Goal: Information Seeking & Learning: Learn about a topic

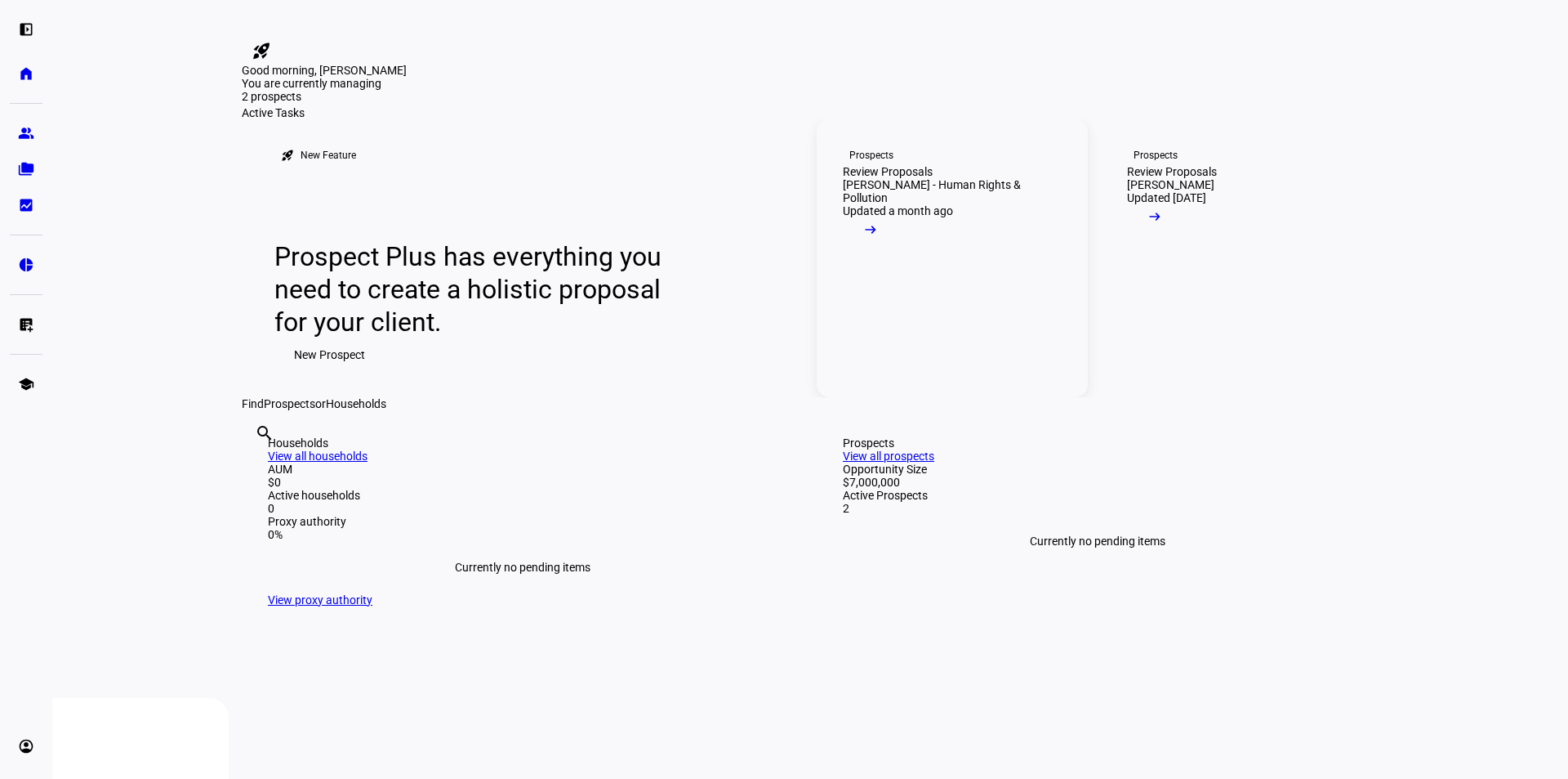
click at [965, 381] on link "Prospects Review Proposals [PERSON_NAME] - Human Rights & Pollution Updated a m…" at bounding box center [952, 257] width 271 height 278
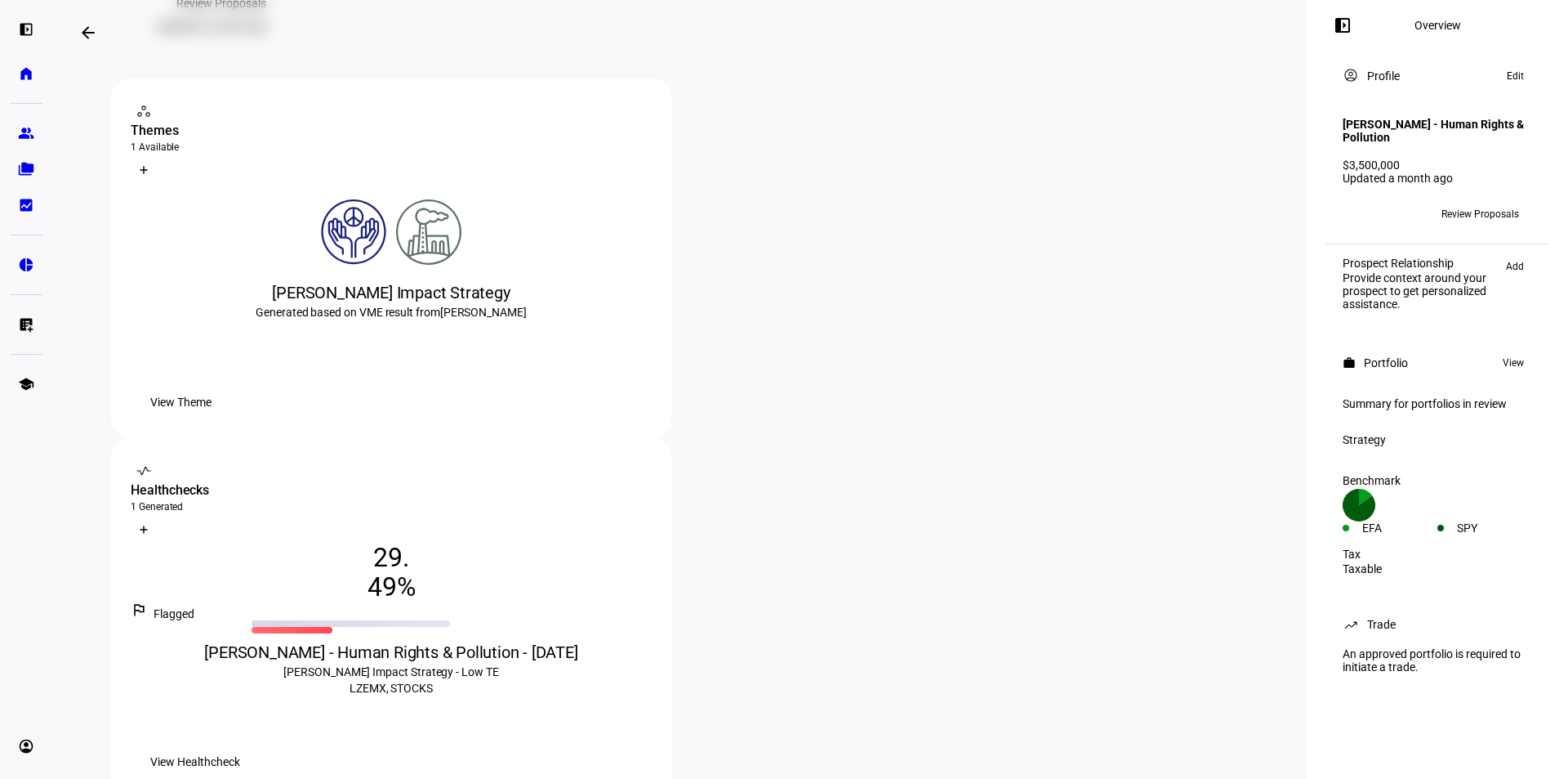
scroll to position [246, 0]
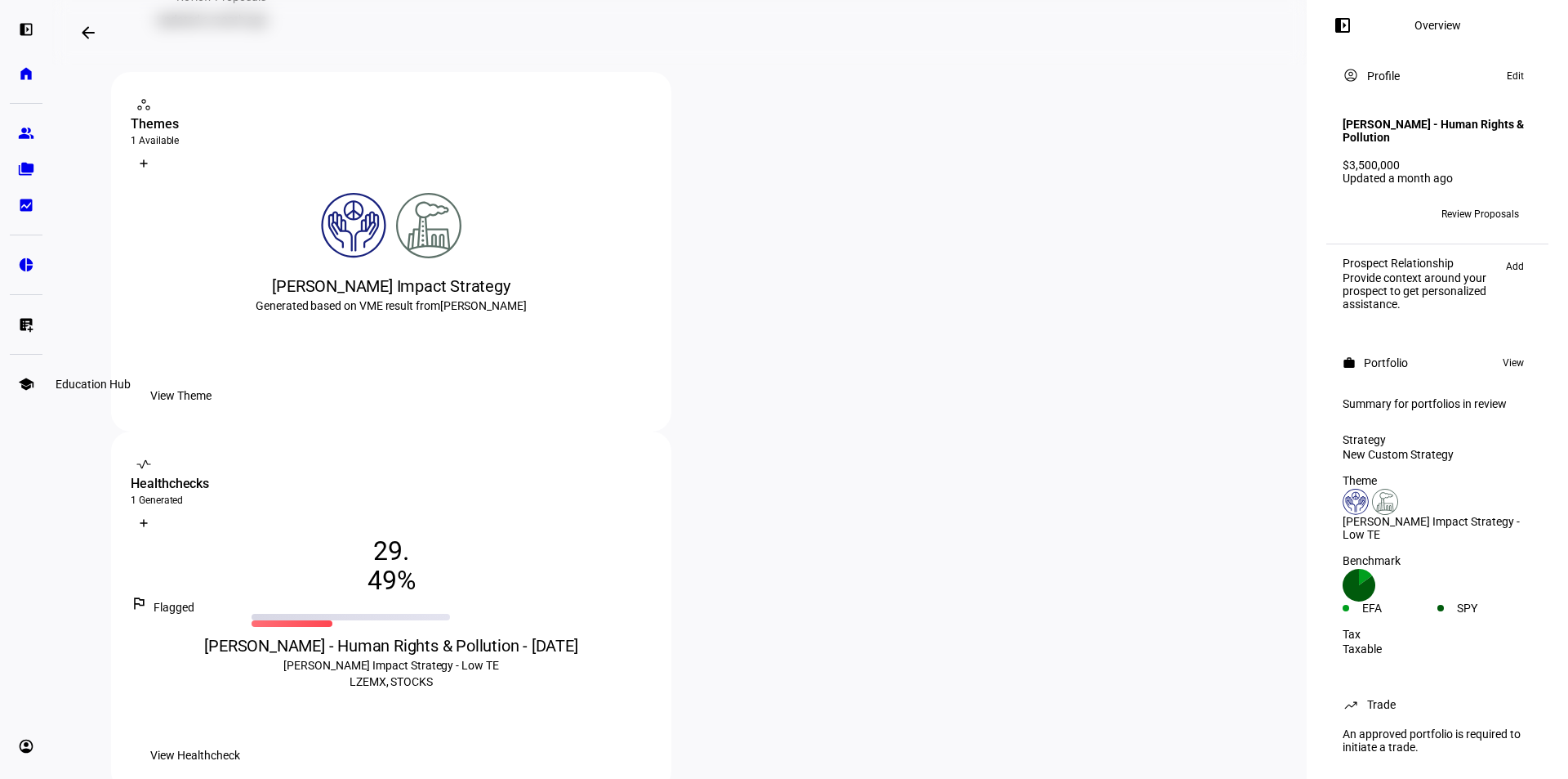
click at [31, 382] on eth-mat-symbol "school" at bounding box center [26, 384] width 17 height 17
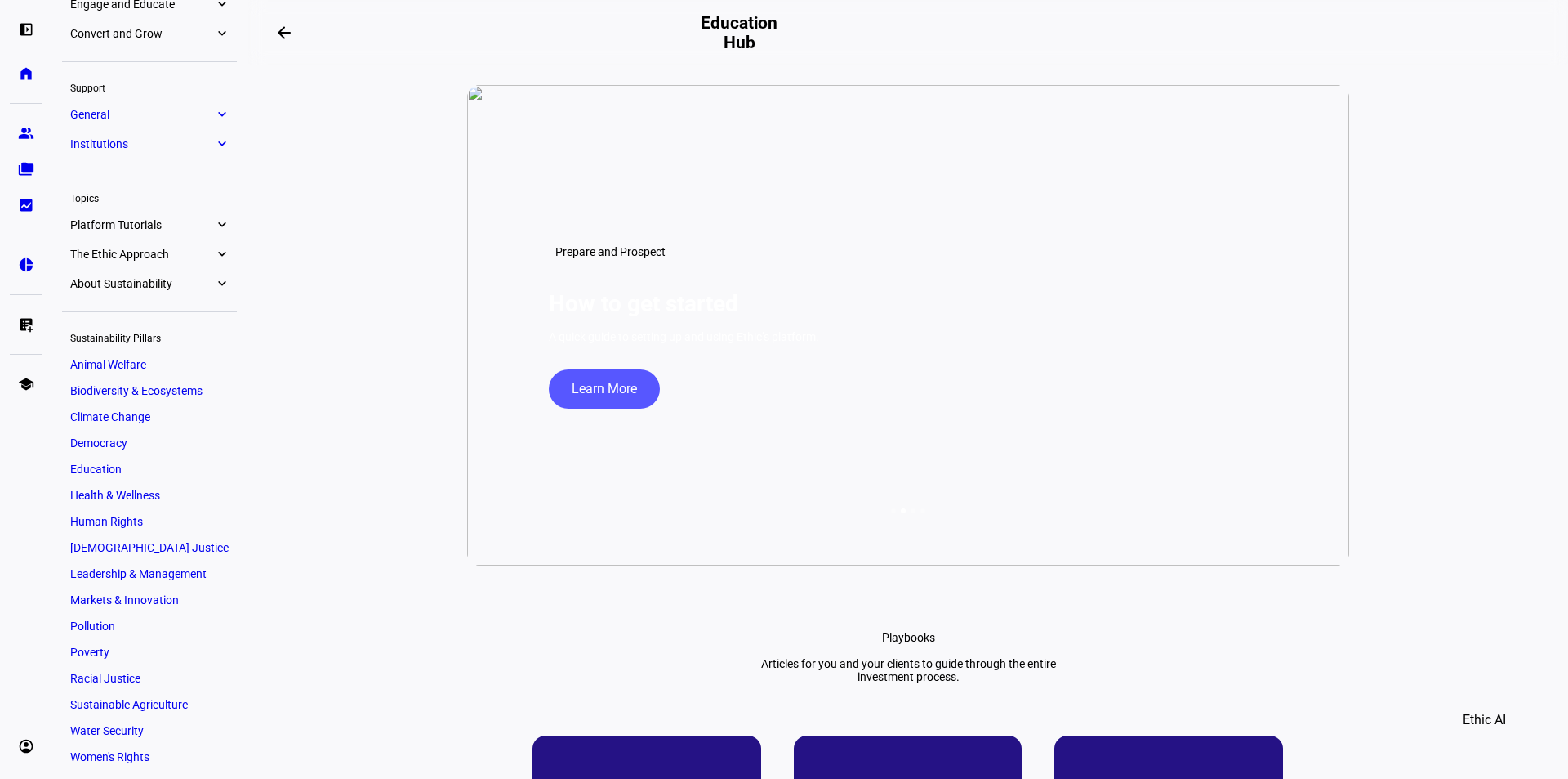
scroll to position [270, 0]
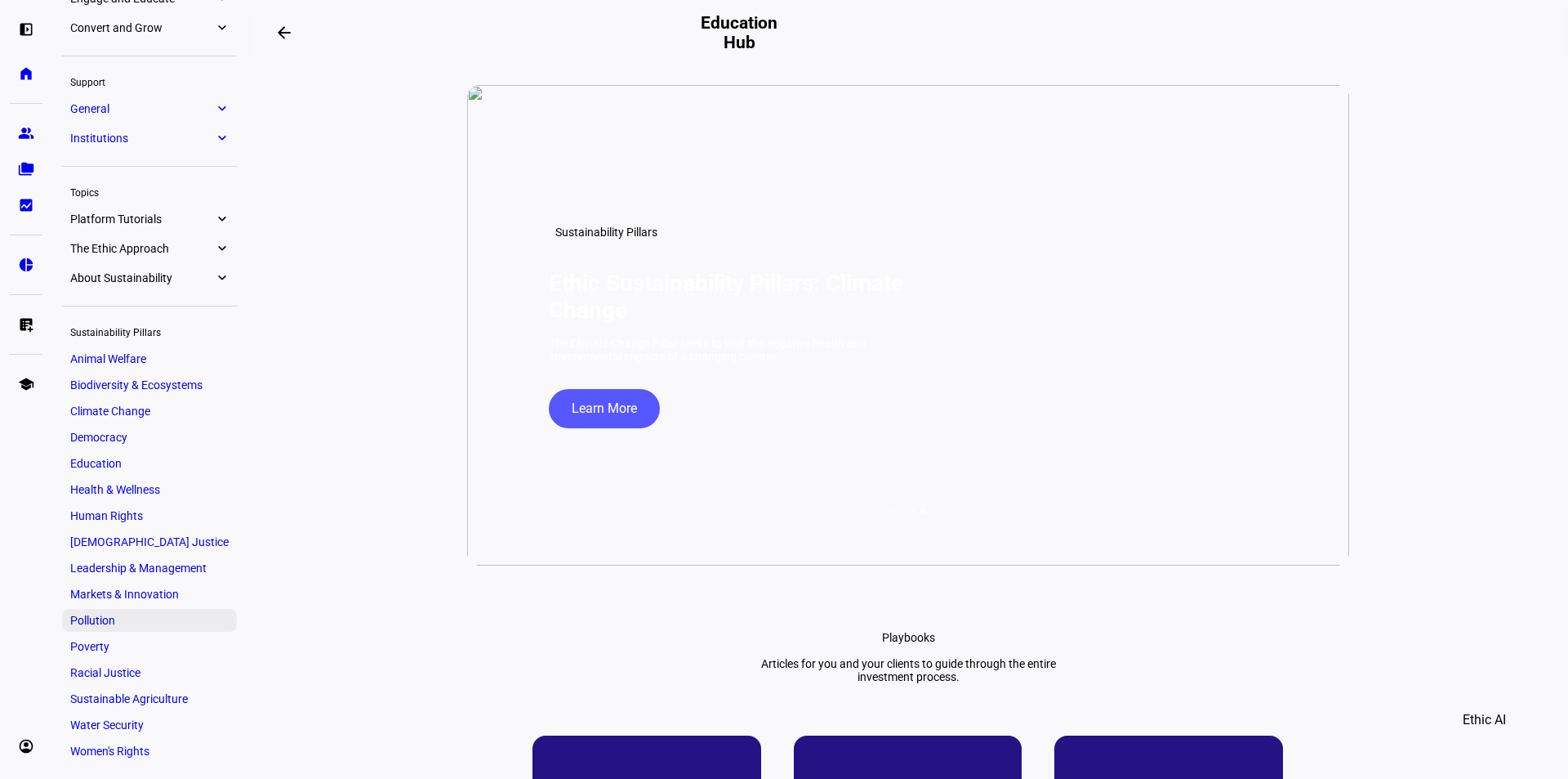
click at [99, 626] on span "Pollution" at bounding box center [93, 620] width 45 height 13
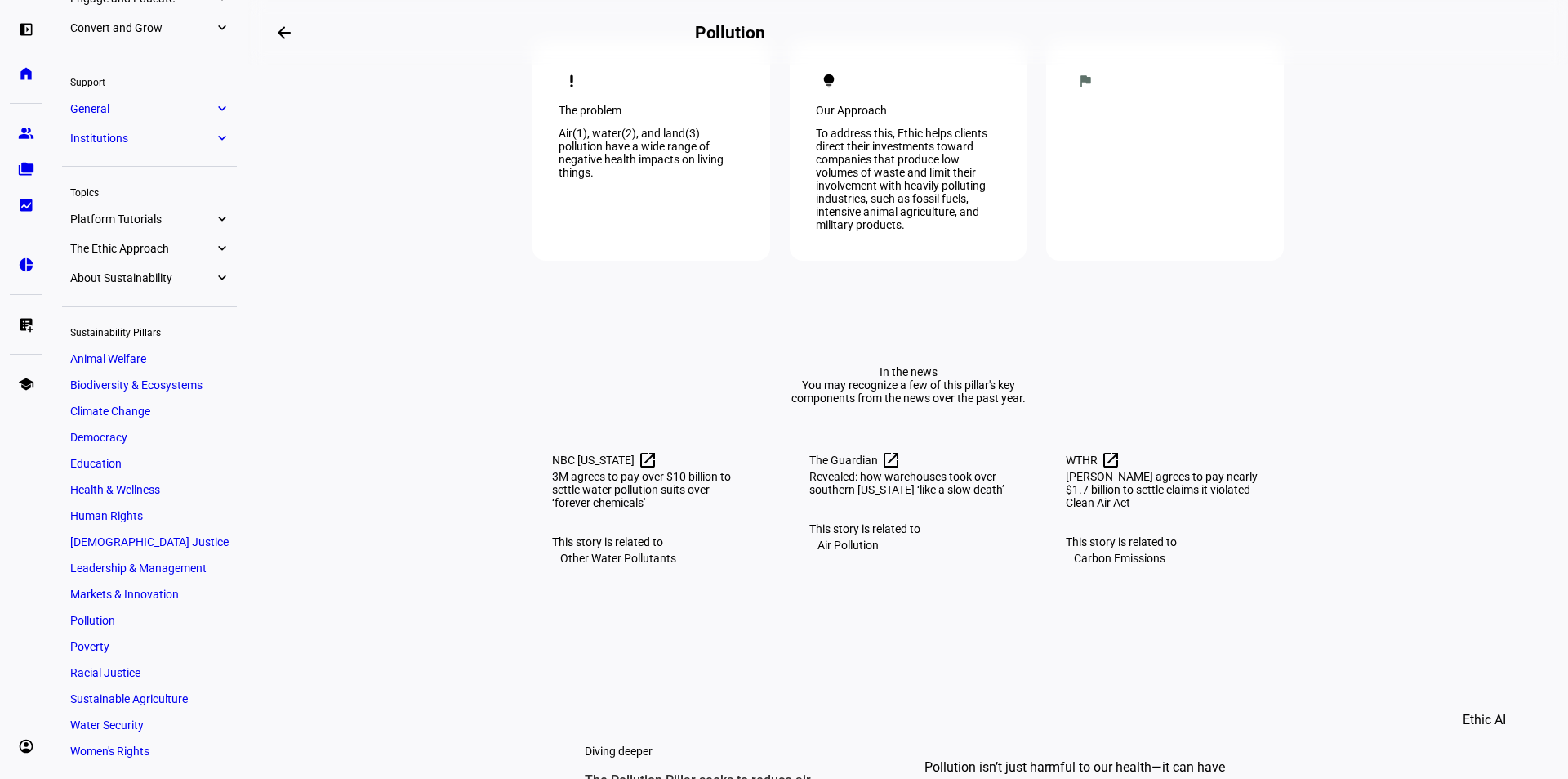
scroll to position [490, 0]
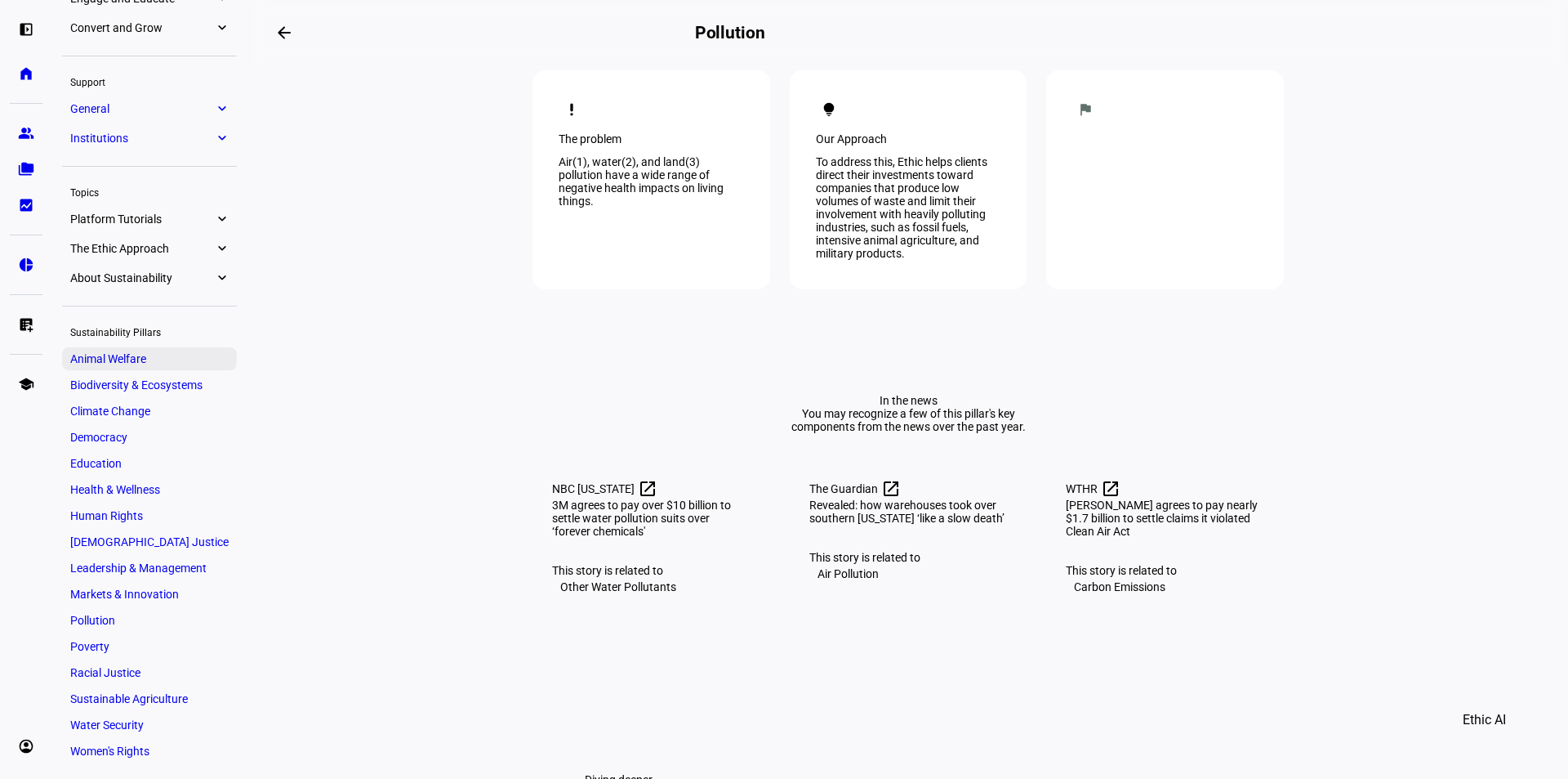
click at [129, 360] on span "Animal Welfare" at bounding box center [108, 359] width 76 height 13
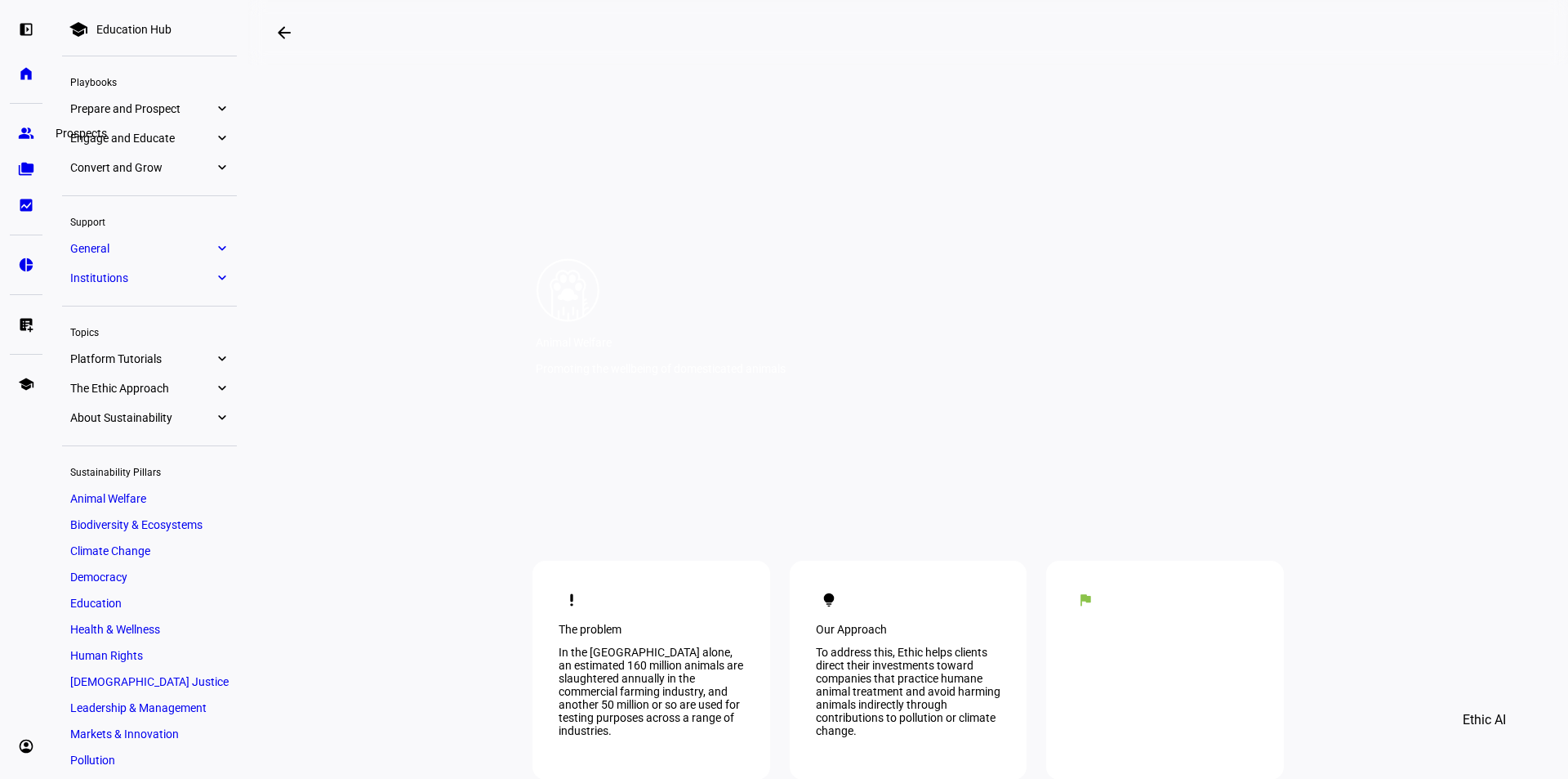
click at [22, 137] on eth-mat-symbol "group" at bounding box center [26, 133] width 17 height 17
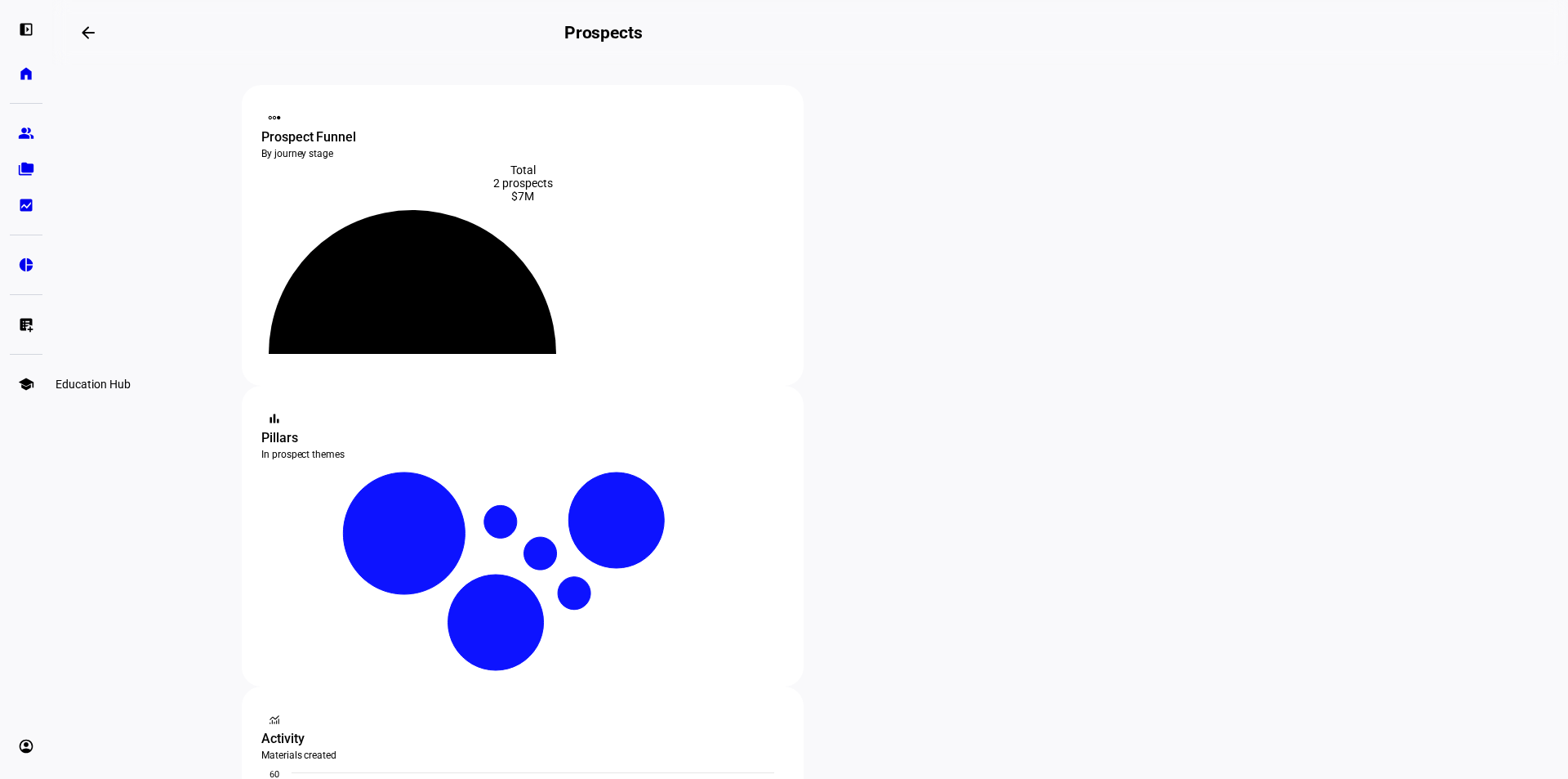
click at [26, 382] on eth-mat-symbol "school" at bounding box center [26, 384] width 17 height 17
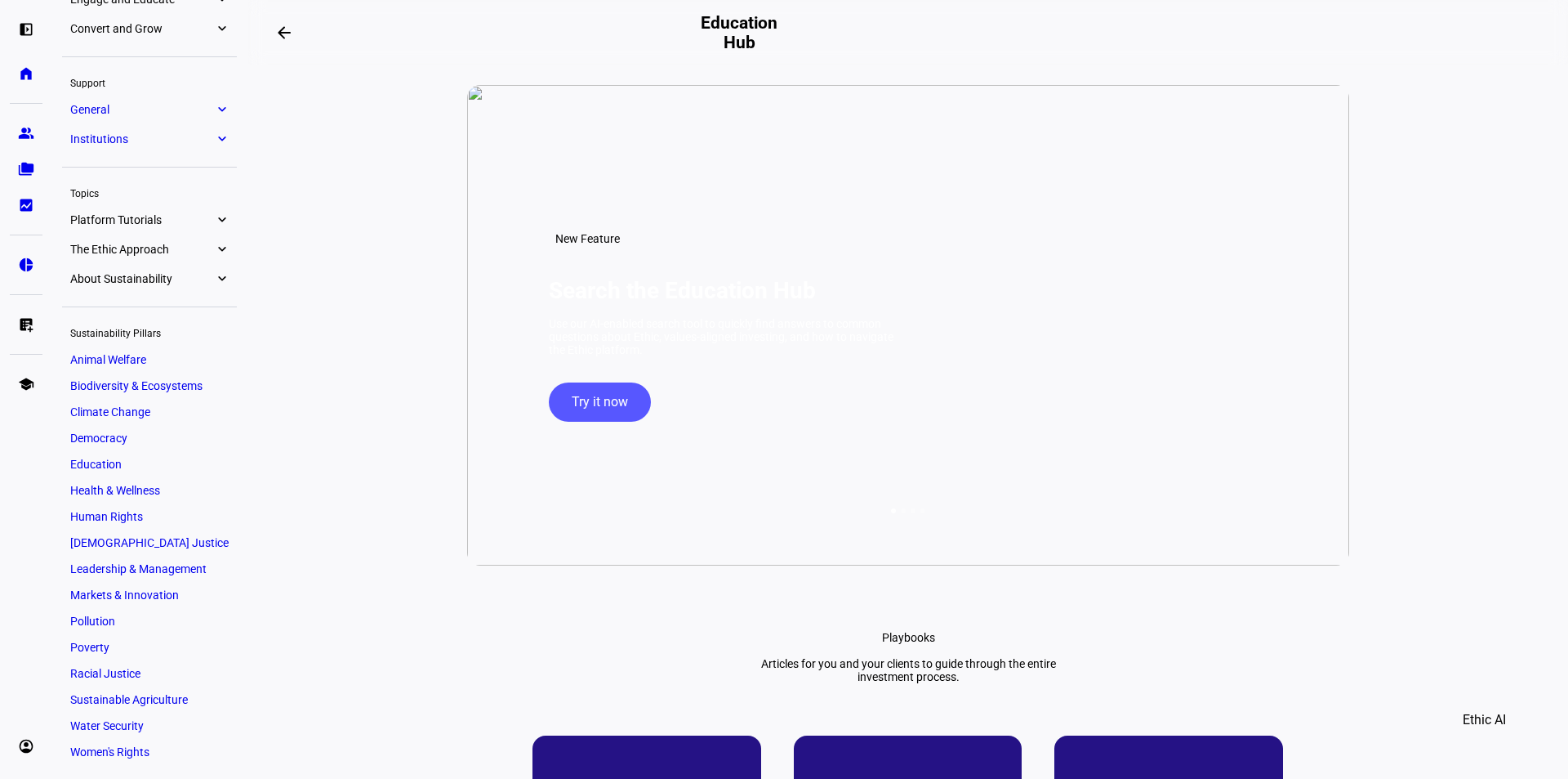
scroll to position [139, 0]
click at [123, 624] on link "Pollution" at bounding box center [149, 620] width 175 height 23
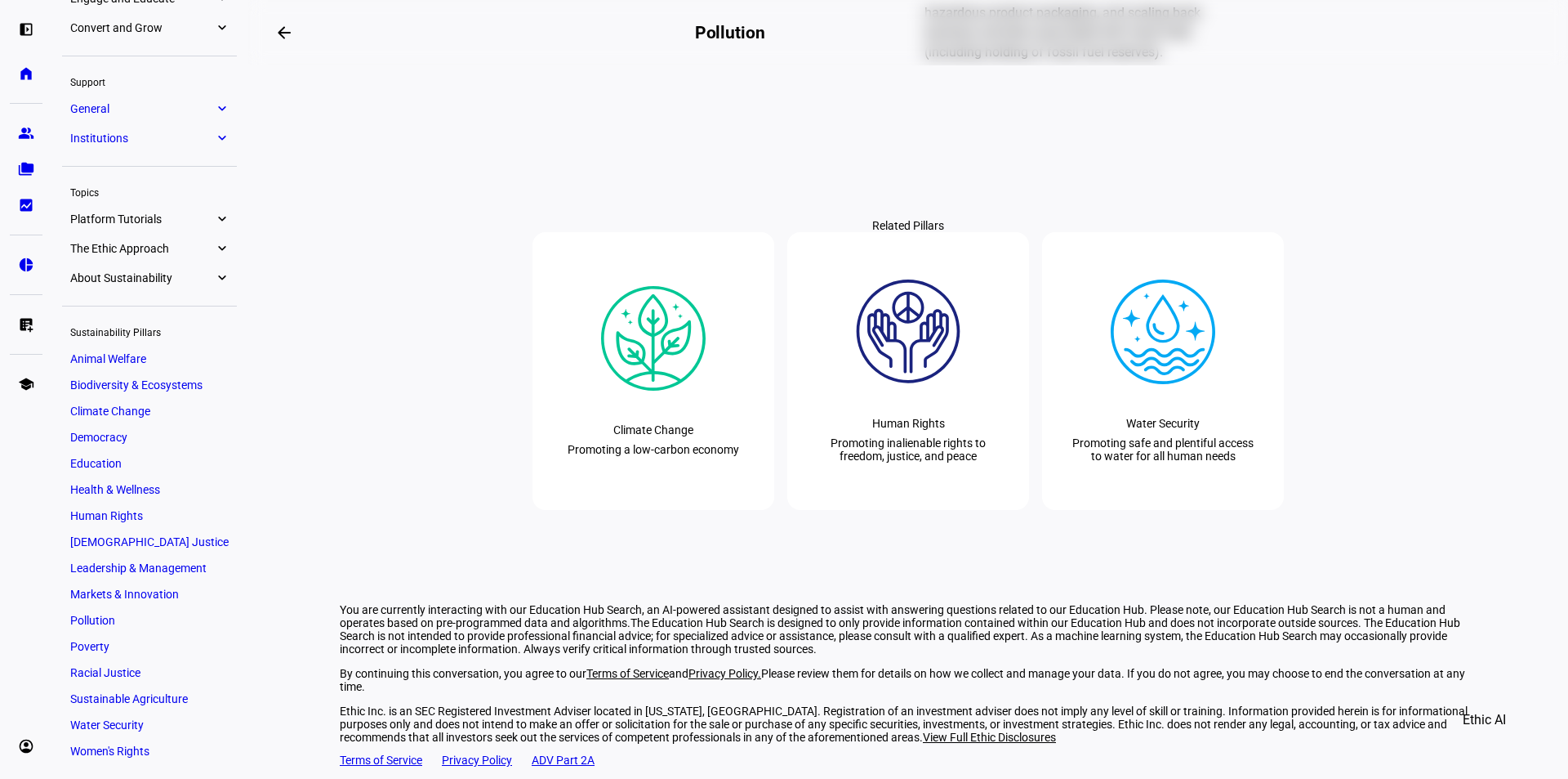
scroll to position [1553, 0]
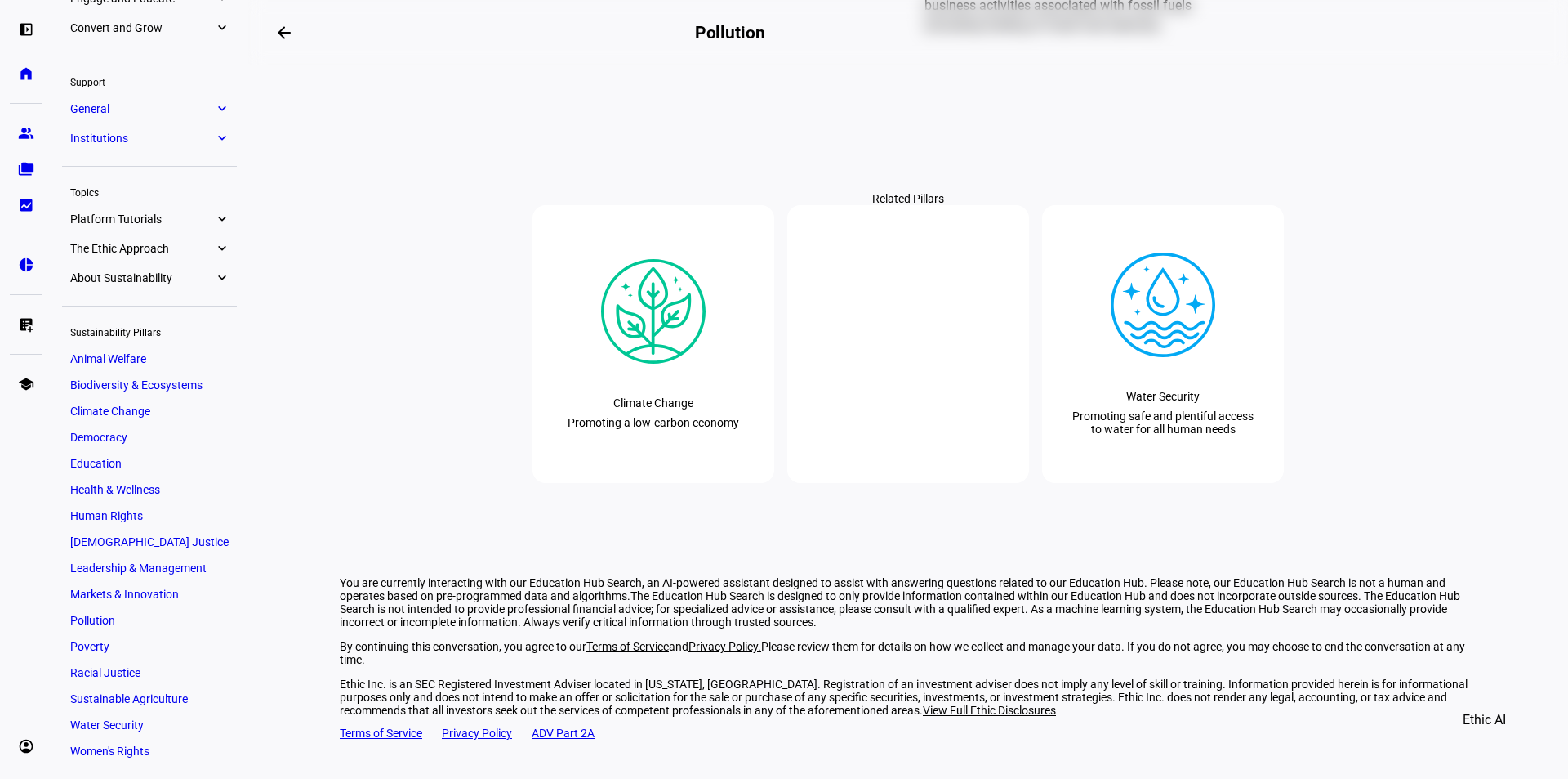
click at [884, 456] on plt-pillar-card "Human Rights Promoting inalienable rights to freedom, justice, and peace" at bounding box center [908, 344] width 242 height 278
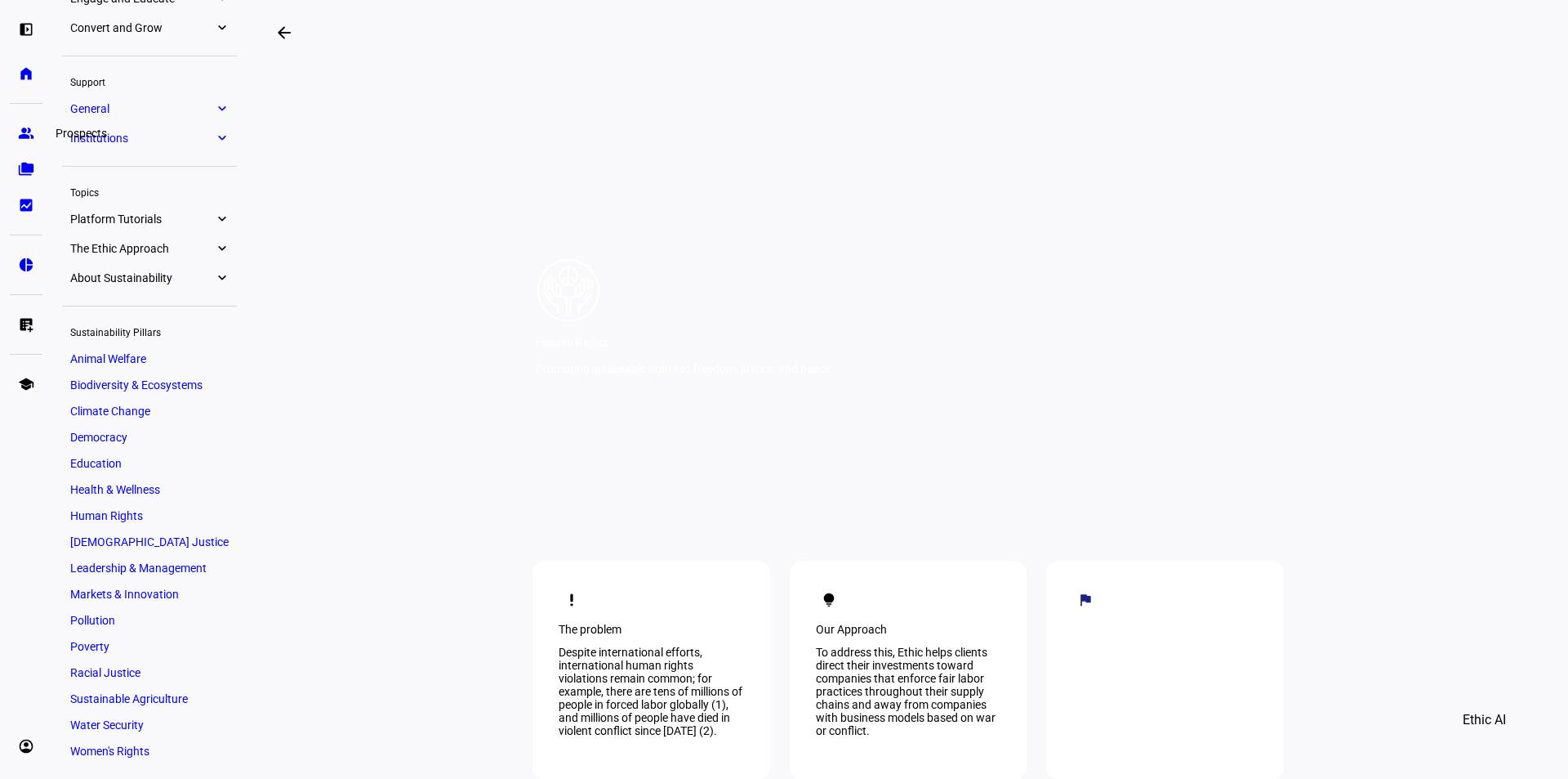
click at [23, 139] on eth-mat-symbol "group" at bounding box center [26, 133] width 17 height 17
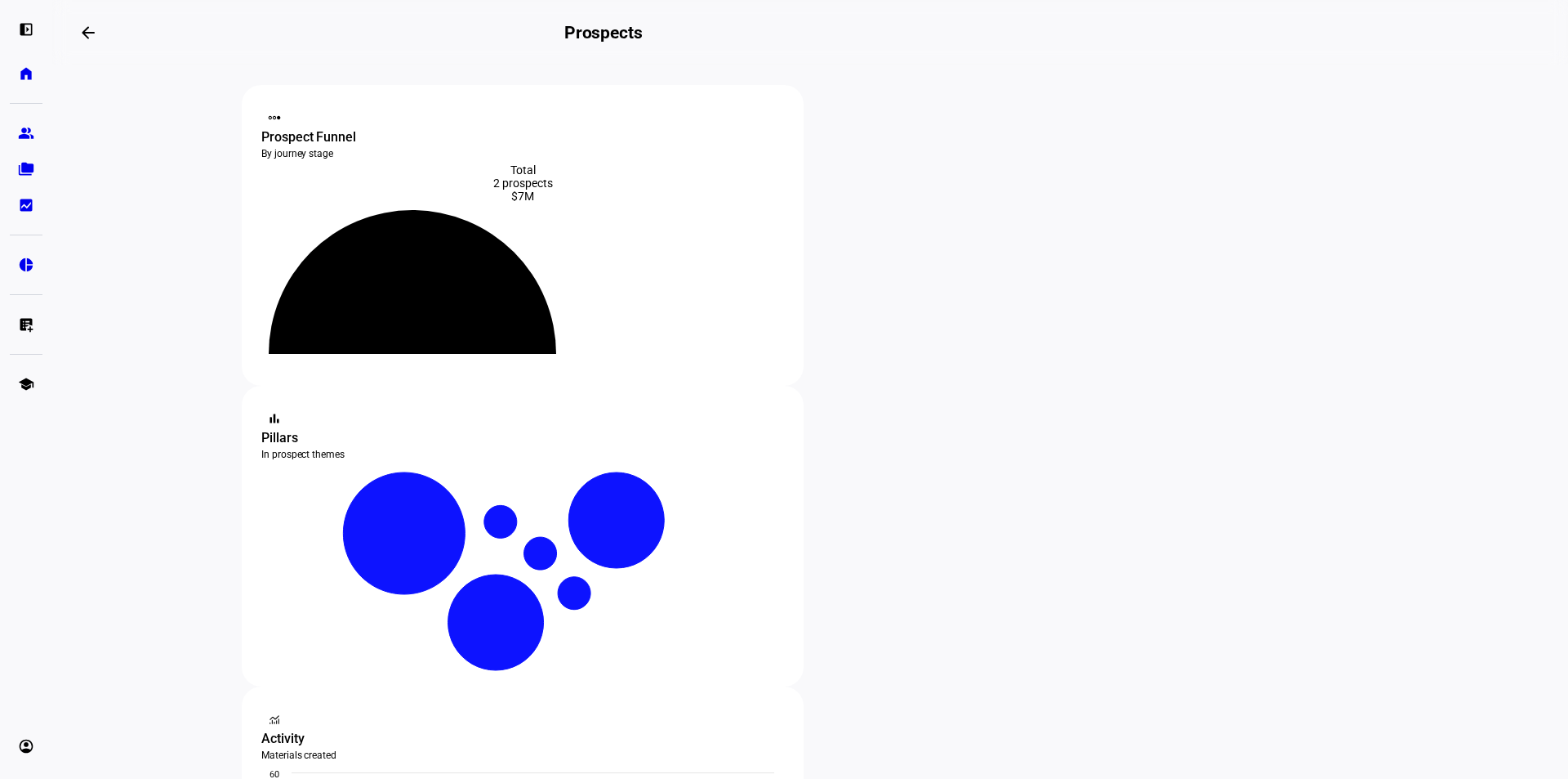
scroll to position [82, 0]
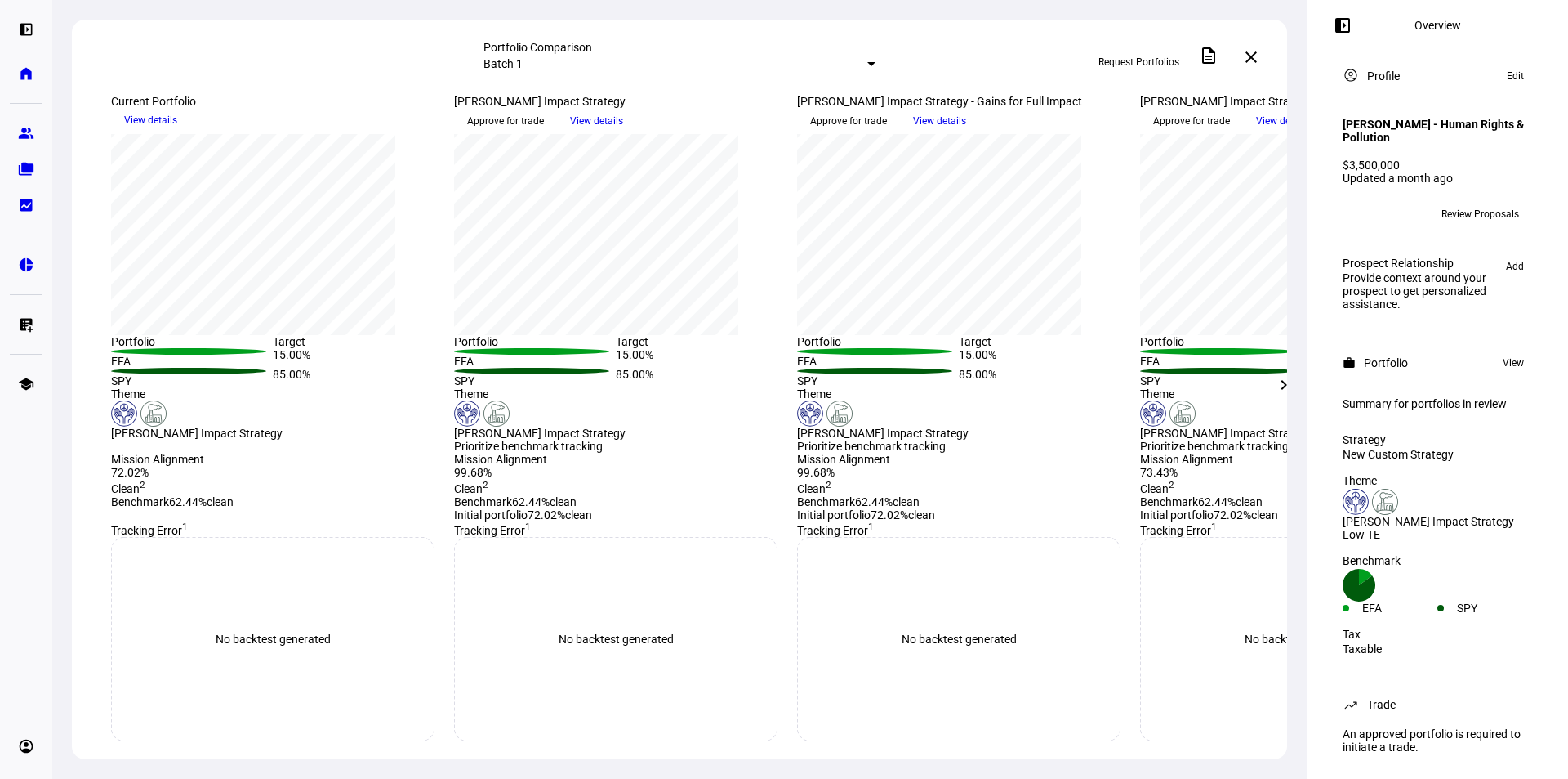
scroll to position [327, 0]
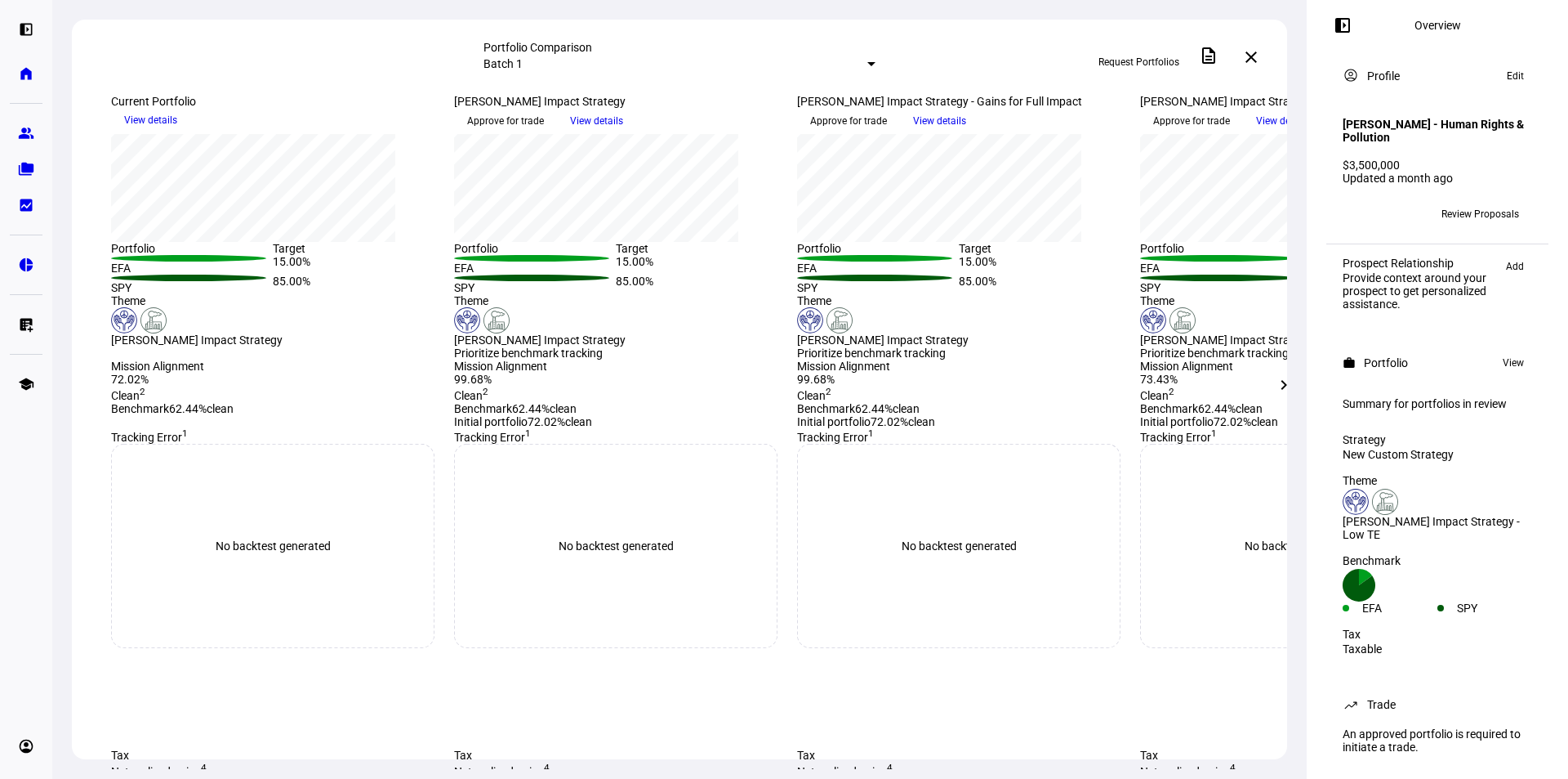
click at [1278, 385] on mat-icon "chevron_right" at bounding box center [1284, 385] width 20 height 20
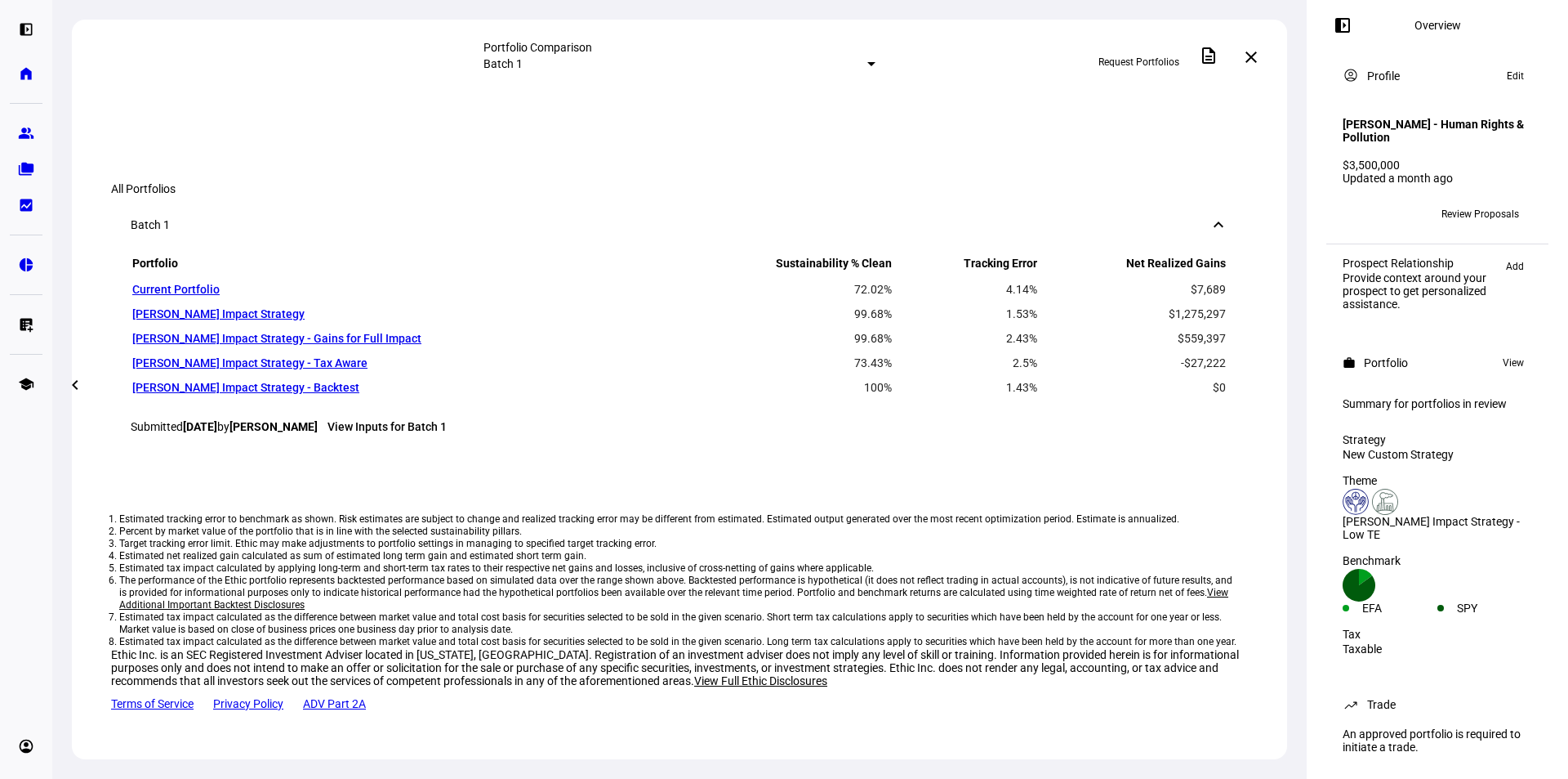
scroll to position [1308, 0]
click at [67, 392] on mat-icon "chevron_left" at bounding box center [76, 385] width 20 height 20
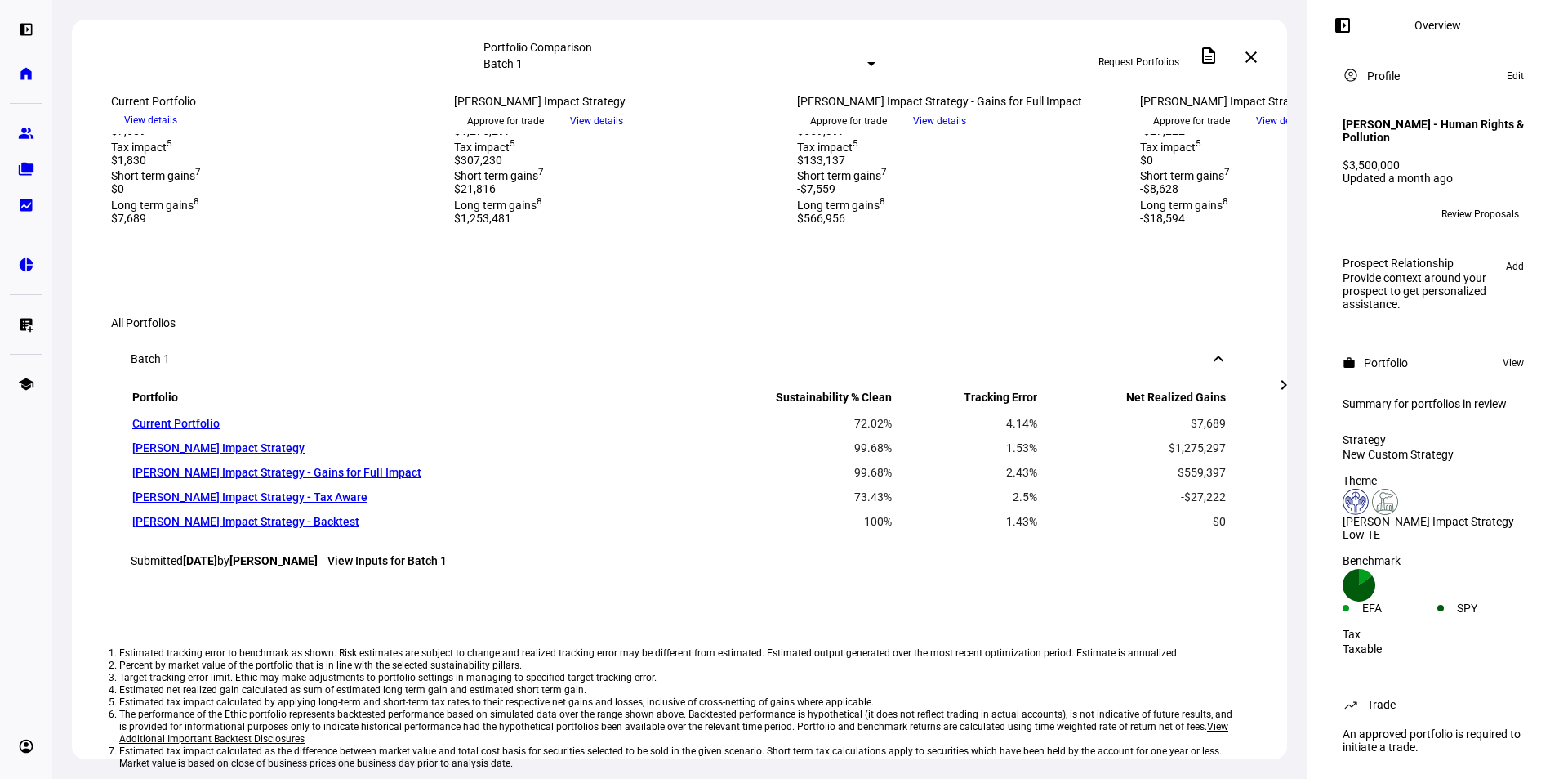
scroll to position [654, 0]
